Goal: Use online tool/utility: Use online tool/utility

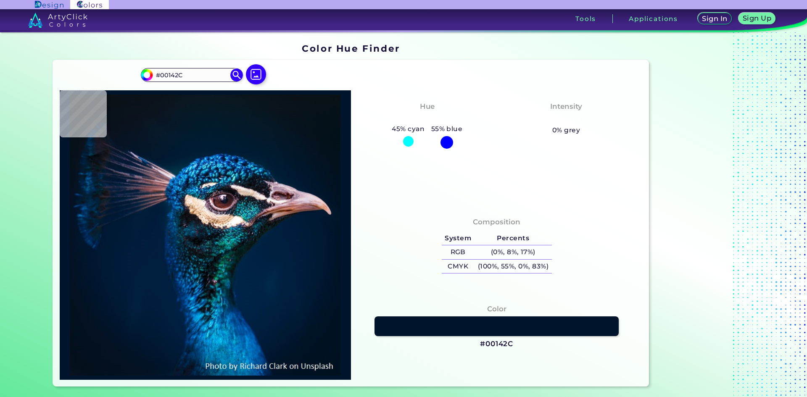
type input "#011425"
type input "#02182d"
type input "#02182D"
type input "#02192e"
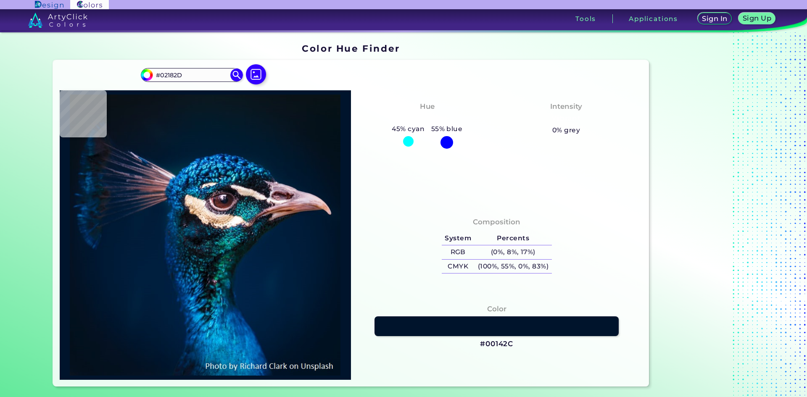
type input "#02192E"
type input "#011b2a"
type input "#011B2A"
type input "#041a28"
type input "#041A28"
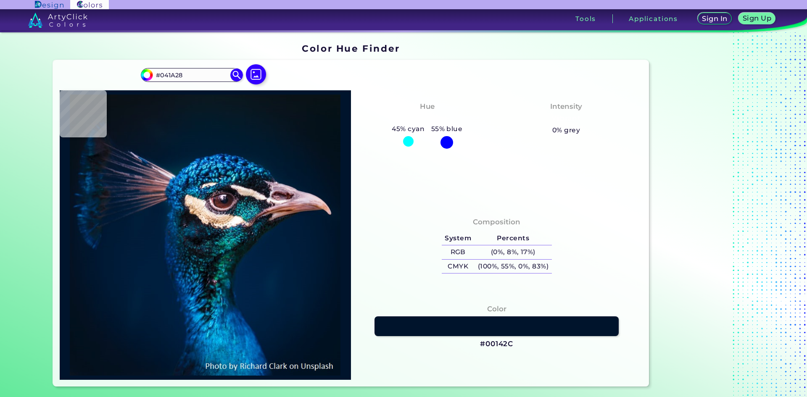
type input "#081923"
type input "#0a1622"
type input "#0A1622"
type input "#0a1720"
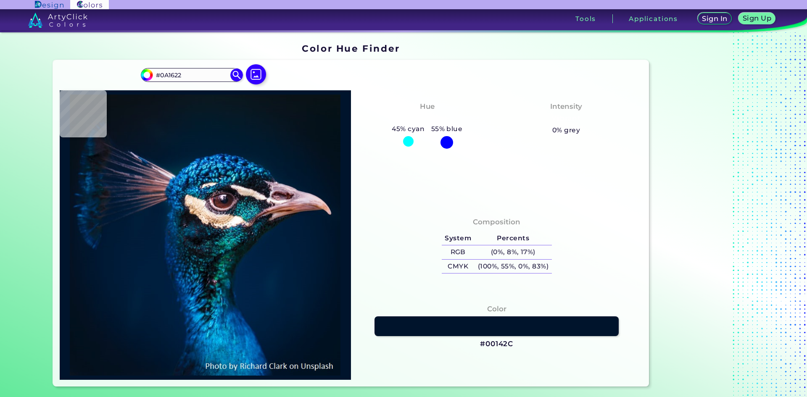
type input "#0A1720"
type input "#09161f"
type input "#09161F"
type input "#0a171f"
type input "#0A171F"
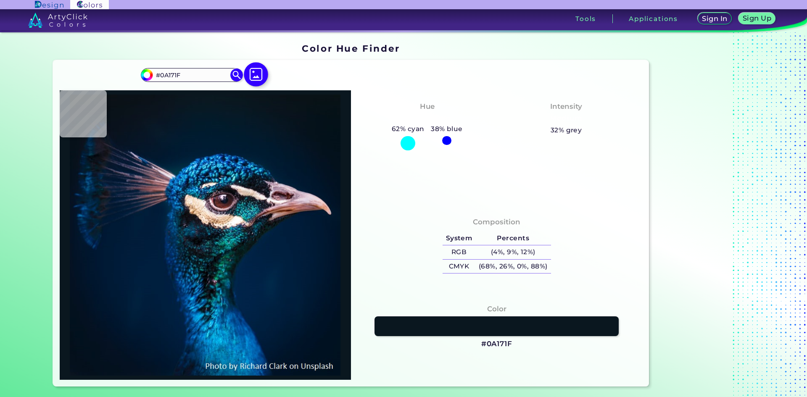
click at [259, 74] on img at bounding box center [256, 74] width 24 height 24
click at [0, 0] on input "file" at bounding box center [0, 0] width 0 height 0
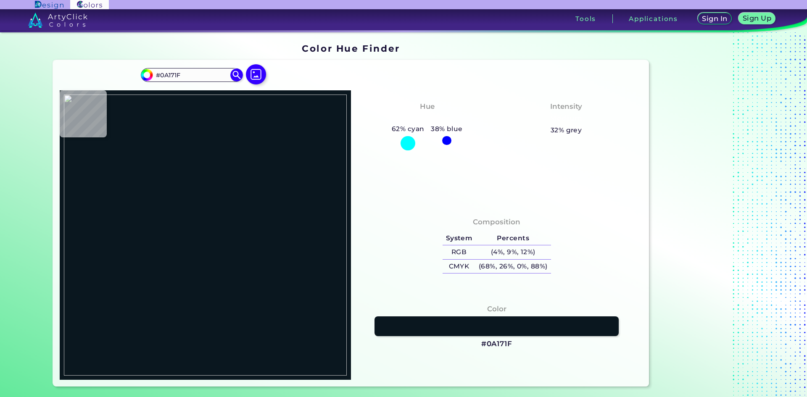
type input "#166938"
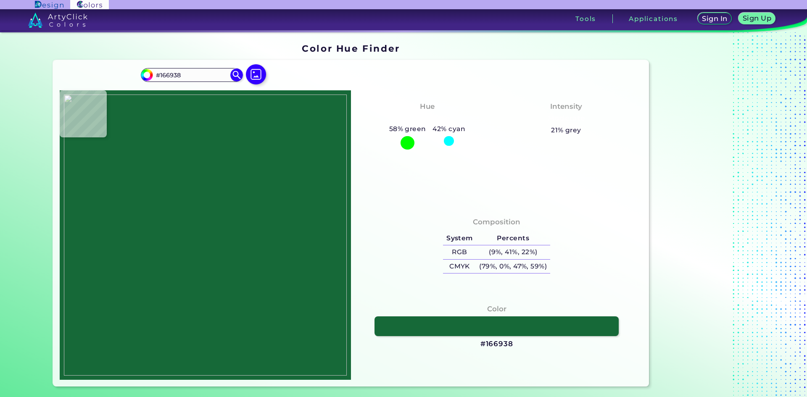
click at [289, 136] on img at bounding box center [205, 235] width 283 height 281
click at [250, 149] on img at bounding box center [205, 235] width 283 height 281
type input "#ffffff"
type input "#FFFFFF"
type input "#166938"
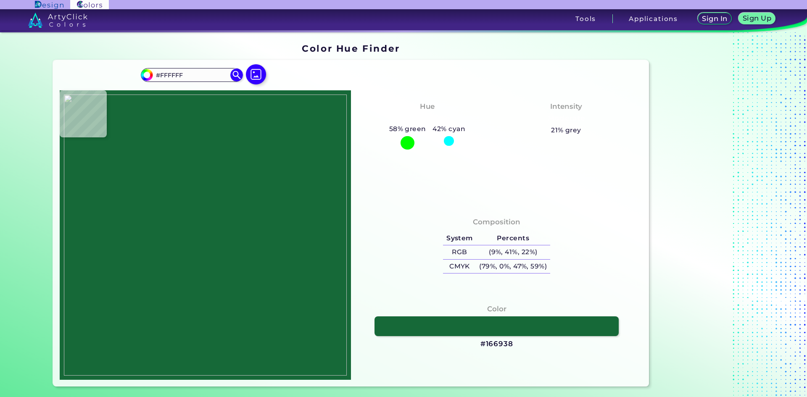
type input "#166938"
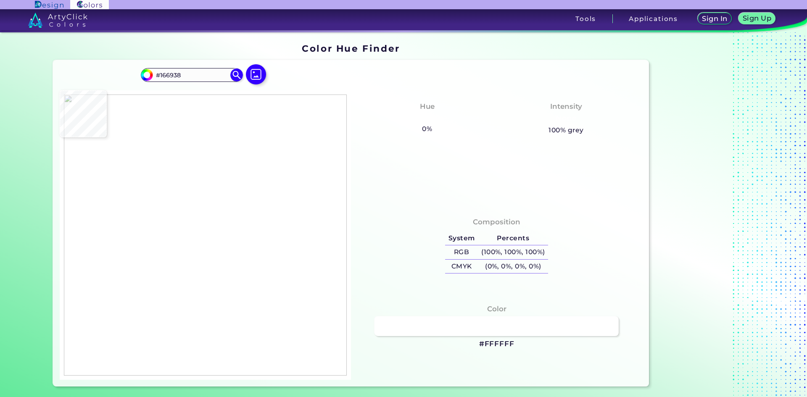
type input "#ffffff"
type input "#FFFFFF"
type input "#166938"
type input "#eef4f1"
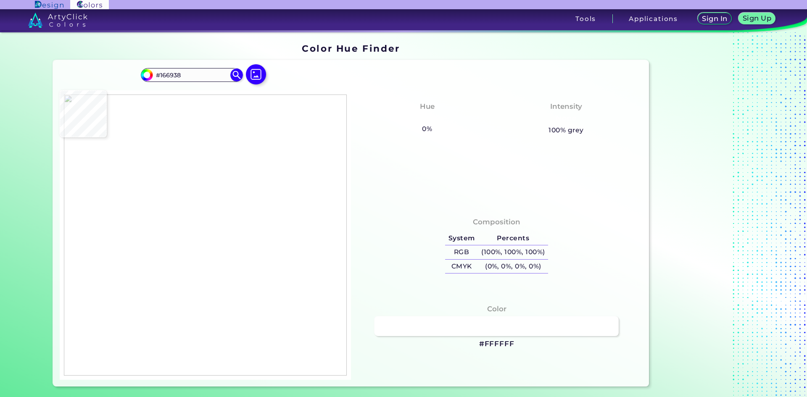
type input "#EEF4F1"
type input "#ffffff"
type input "#FFFFFF"
type input "#86b298"
type input "#86B298"
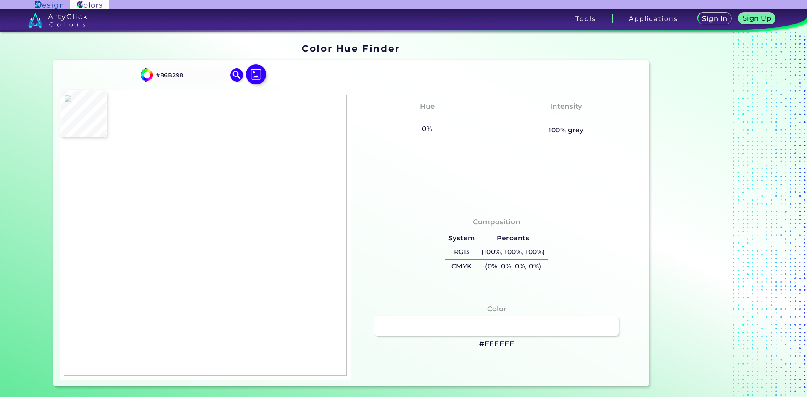
type input "#166938"
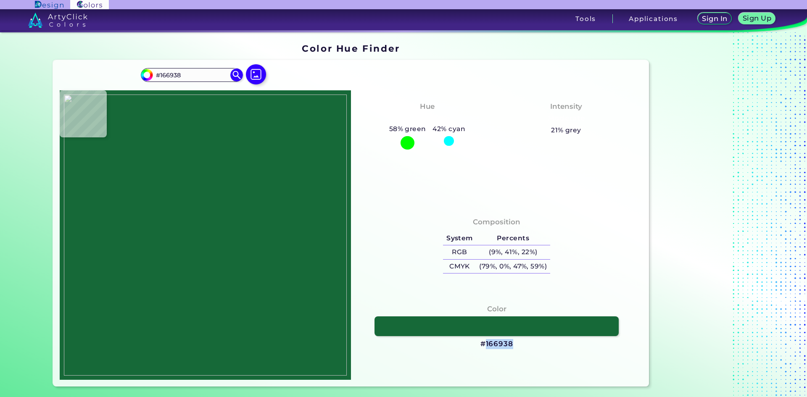
drag, startPoint x: 503, startPoint y: 346, endPoint x: 484, endPoint y: 349, distance: 19.9
click at [484, 349] on div "Color #166938" at bounding box center [497, 327] width 278 height 54
copy h3 "166938"
